Goal: Task Accomplishment & Management: Manage account settings

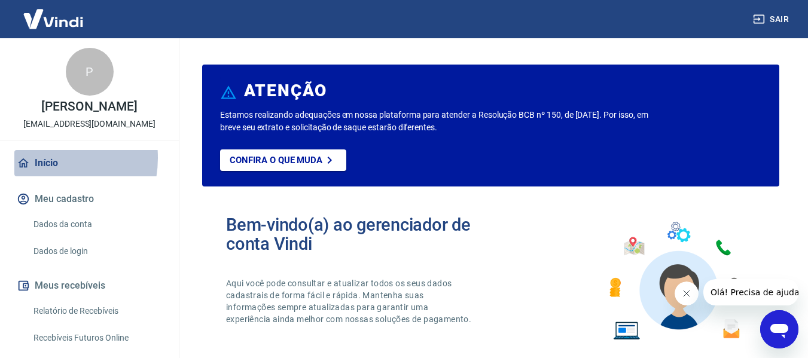
click at [42, 170] on link "Início" at bounding box center [89, 163] width 150 height 26
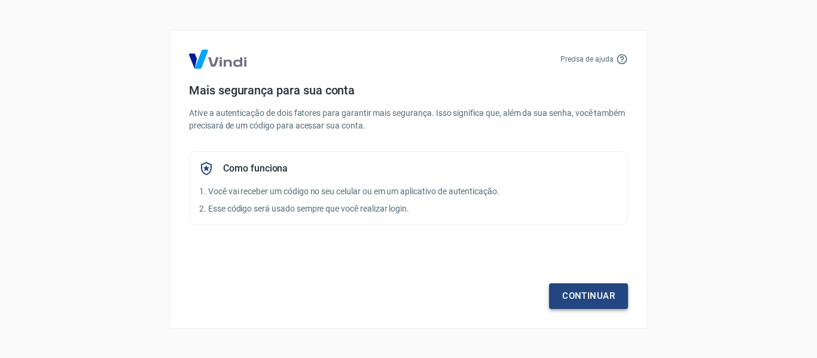
click at [595, 300] on link "Continuar" at bounding box center [588, 295] width 79 height 25
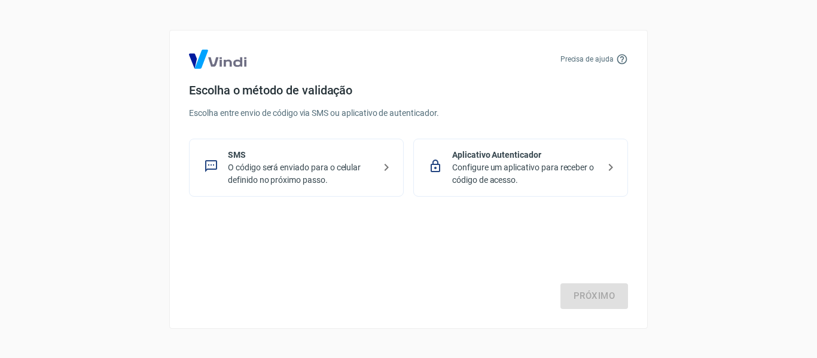
click at [288, 173] on p "O código será enviado para o celular definido no próximo passo." at bounding box center [301, 173] width 146 height 25
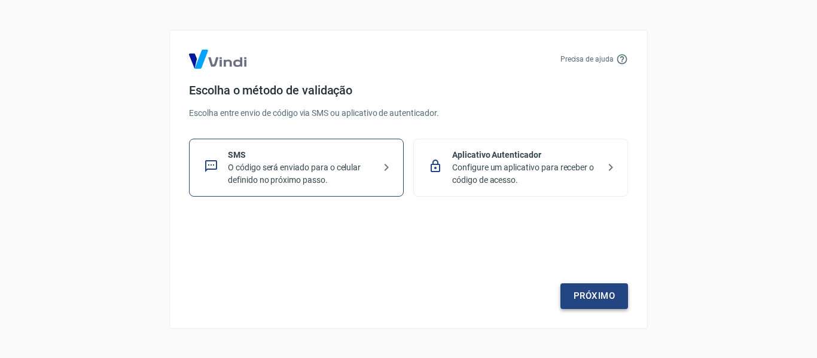
click at [599, 291] on link "Próximo" at bounding box center [594, 295] width 68 height 25
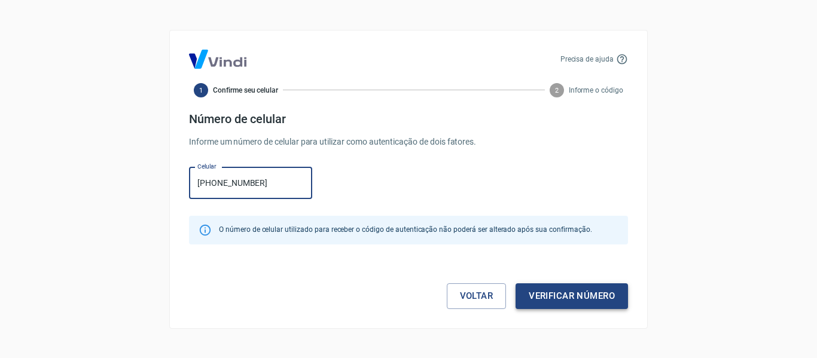
type input "(79) 99981-2278"
click at [577, 295] on button "Verificar número" at bounding box center [571, 295] width 112 height 25
